Goal: Check status

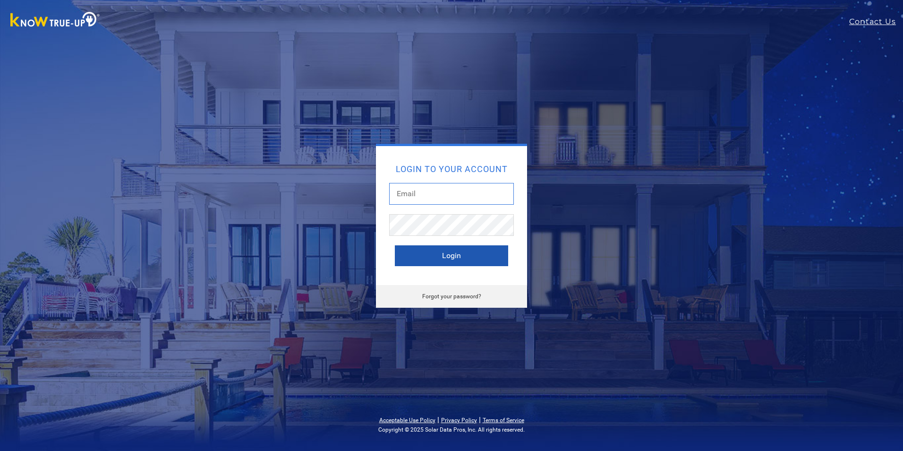
type input "[EMAIL_ADDRESS][DOMAIN_NAME]"
click at [454, 256] on button "Login" at bounding box center [451, 255] width 113 height 21
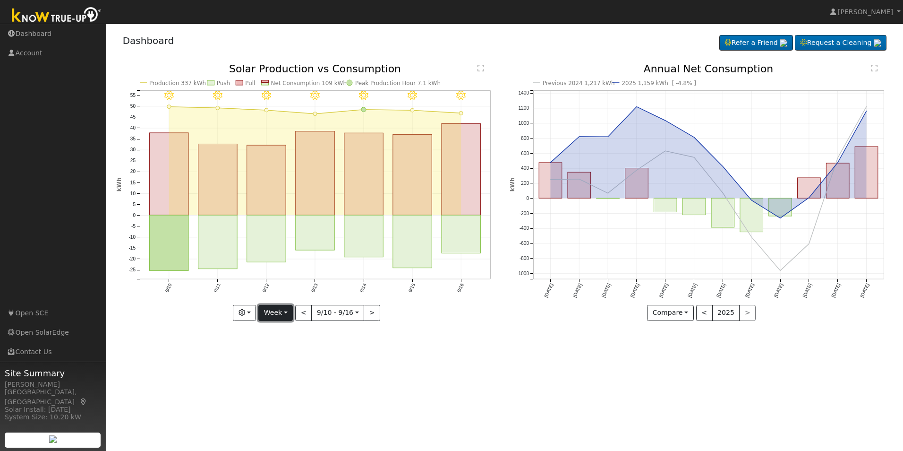
click at [282, 310] on button "Week" at bounding box center [275, 313] width 34 height 16
click at [282, 329] on link "Day" at bounding box center [292, 331] width 66 height 13
type input "[DATE]"
